Goal: Task Accomplishment & Management: Use online tool/utility

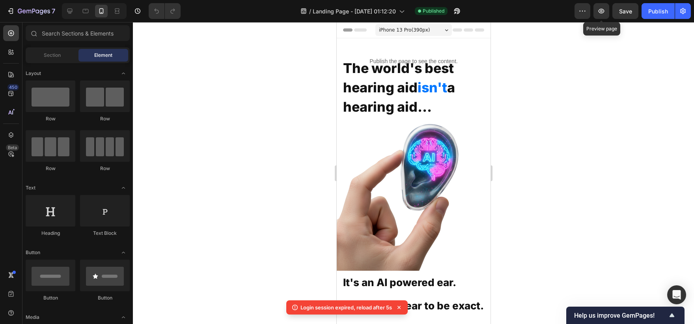
click at [594, 11] on button "button" at bounding box center [602, 11] width 16 height 16
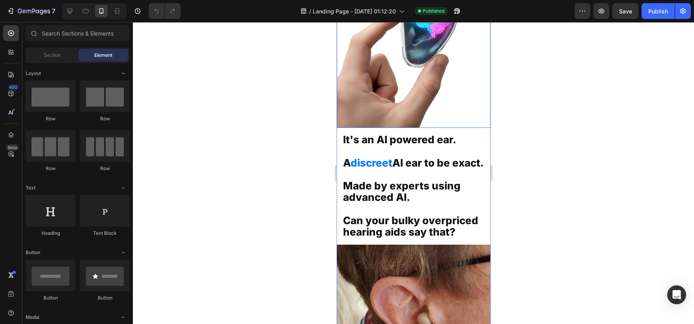
scroll to position [143, 0]
click at [424, 192] on span "Made by experts using advanced AI." at bounding box center [402, 191] width 118 height 24
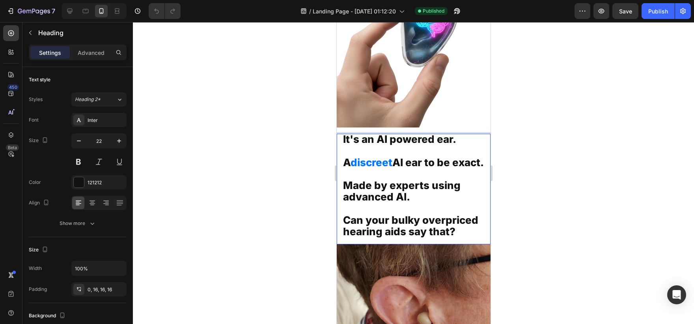
click at [401, 200] on span "Made by experts using advanced AI." at bounding box center [402, 191] width 118 height 24
click at [460, 233] on p "It's an AI powered ear. A discreet AI ear to be exact. Made by experts using ov…" at bounding box center [413, 186] width 141 height 104
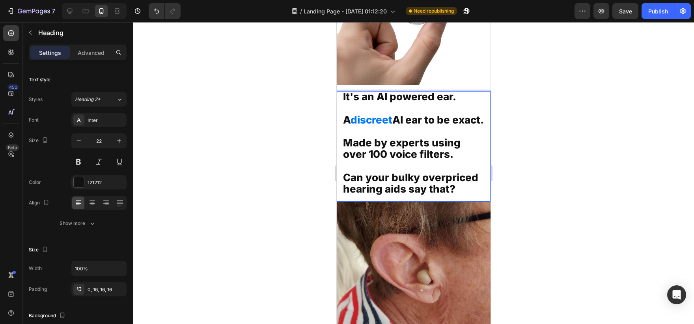
scroll to position [186, 0]
click at [387, 159] on span "Made by experts using over 100 voice filters." at bounding box center [402, 148] width 118 height 24
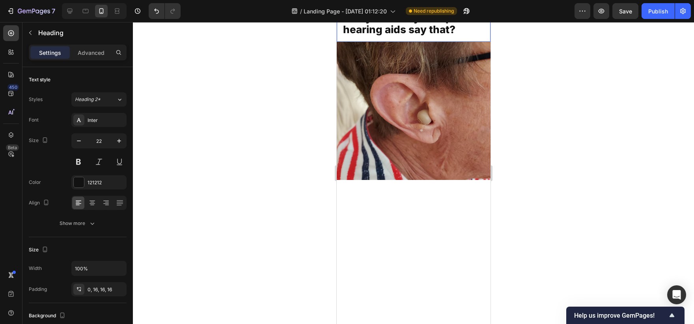
scroll to position [0, 0]
